Goal: Task Accomplishment & Management: Manage account settings

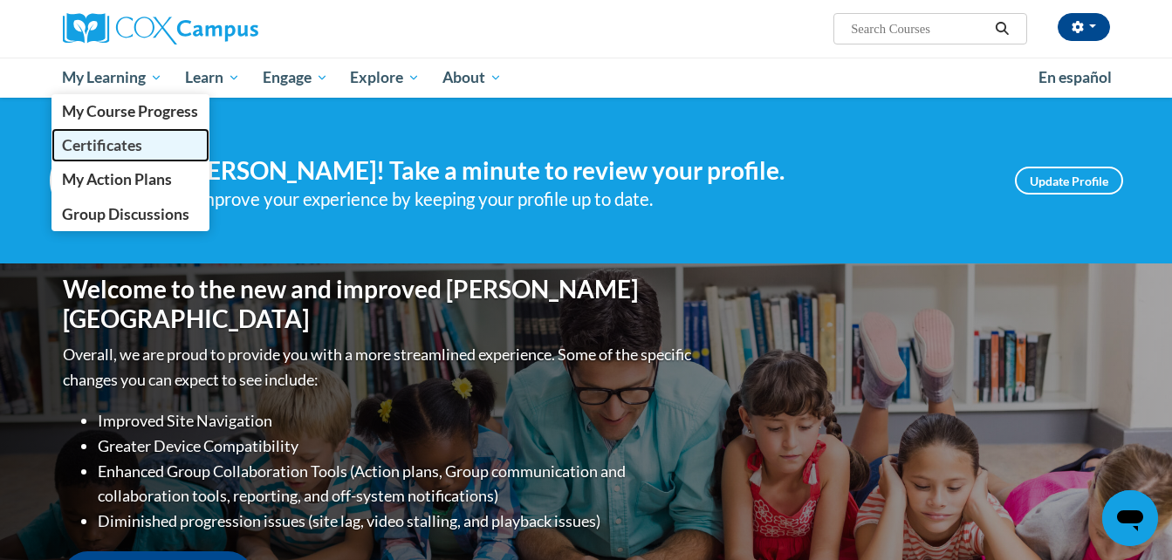
click at [114, 147] on span "Certificates" at bounding box center [102, 145] width 80 height 18
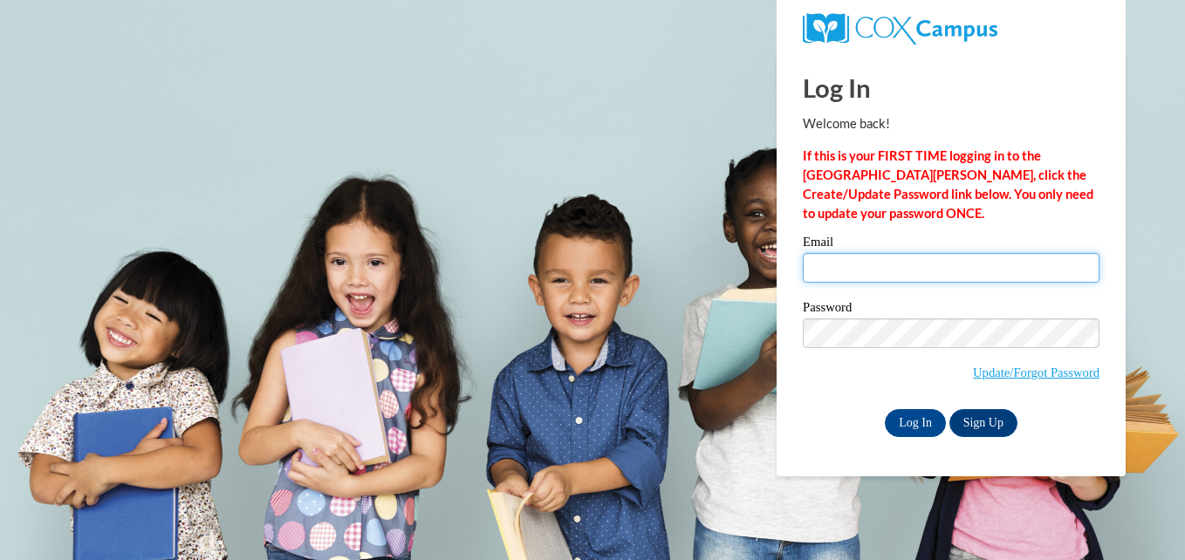
click at [861, 263] on input "Email" at bounding box center [951, 268] width 297 height 30
type input "[EMAIL_ADDRESS][DOMAIN_NAME]"
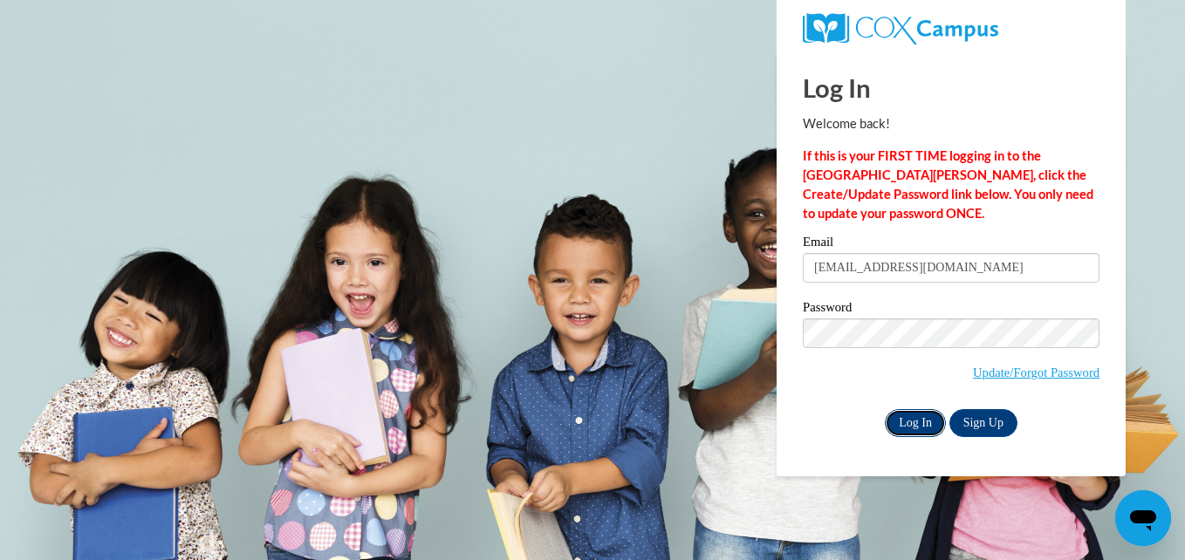
click at [919, 425] on input "Log In" at bounding box center [915, 423] width 61 height 28
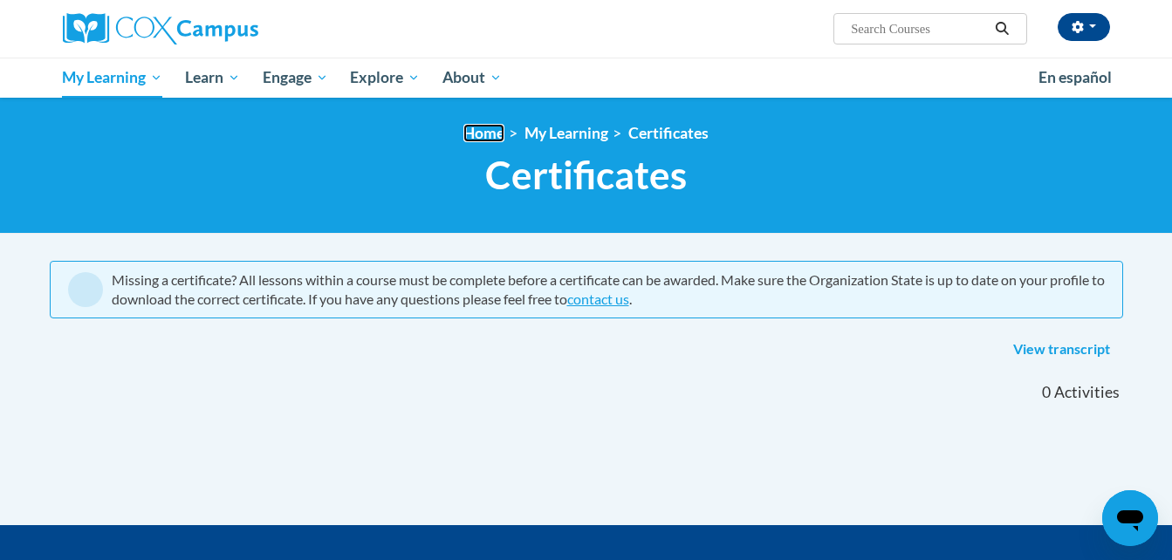
click at [480, 133] on link "Home" at bounding box center [483, 133] width 41 height 18
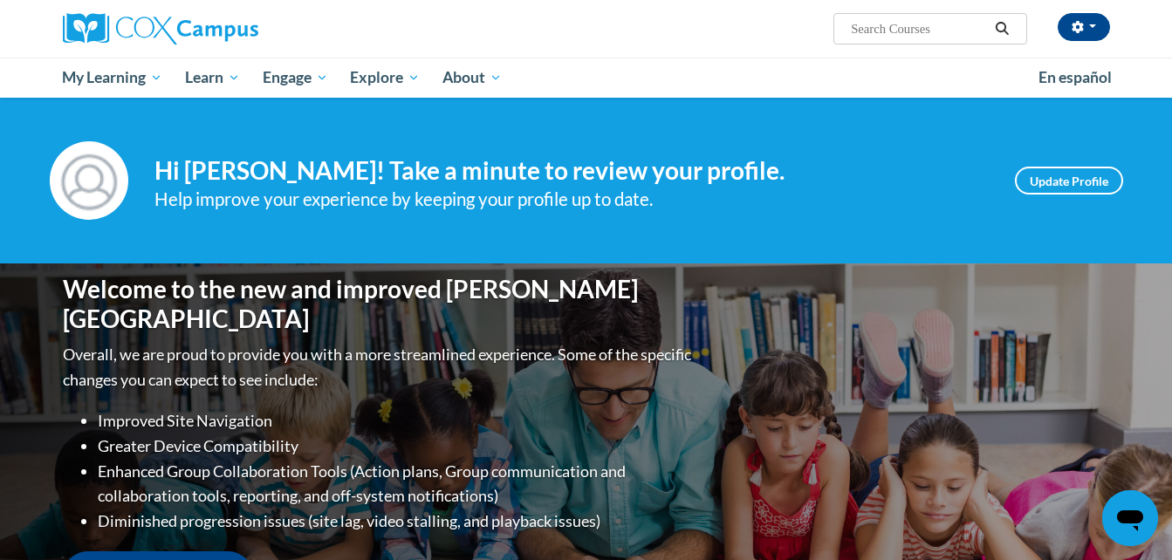
click at [480, 133] on div "Your profile Hi Meisha Sykes! Take a minute to review your profile. Help improv…" at bounding box center [586, 181] width 1172 height 166
